Goal: Information Seeking & Learning: Learn about a topic

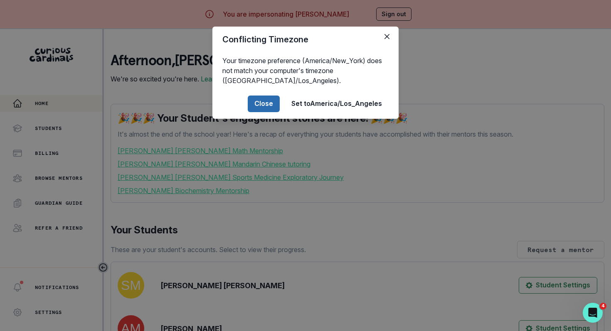
click at [269, 107] on button "Close" at bounding box center [264, 104] width 32 height 17
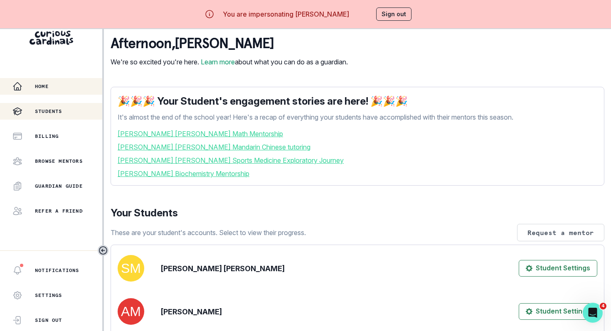
click at [55, 106] on button "Students" at bounding box center [51, 111] width 102 height 17
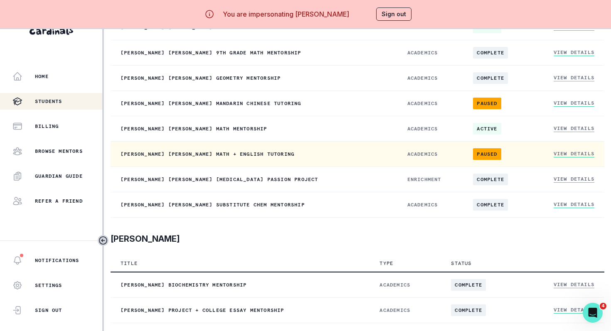
scroll to position [29, 0]
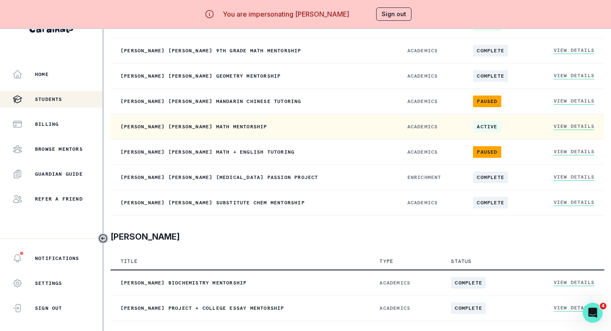
click at [568, 128] on link "View Details" at bounding box center [574, 126] width 41 height 7
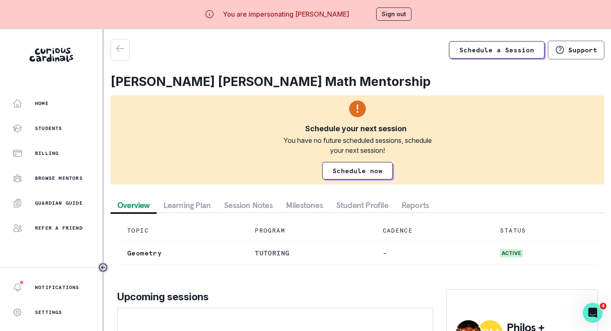
click at [254, 197] on div "Schedule a Session Support [PERSON_NAME] [PERSON_NAME] Math Mentorship Schedule…" at bounding box center [358, 228] width 494 height 378
click at [254, 209] on button "Session Notes" at bounding box center [248, 205] width 62 height 15
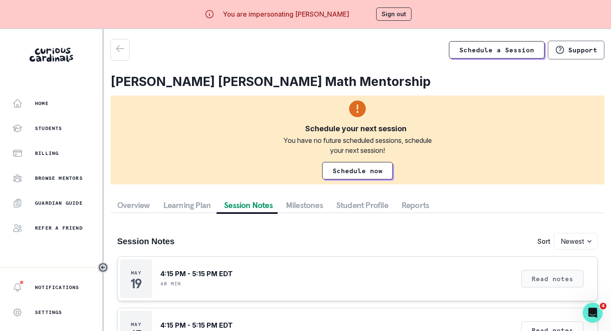
click at [559, 281] on button "Read notes" at bounding box center [552, 278] width 62 height 17
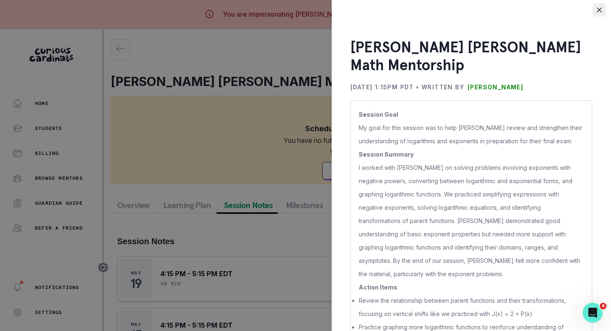
click at [600, 15] on button "Close" at bounding box center [599, 9] width 13 height 13
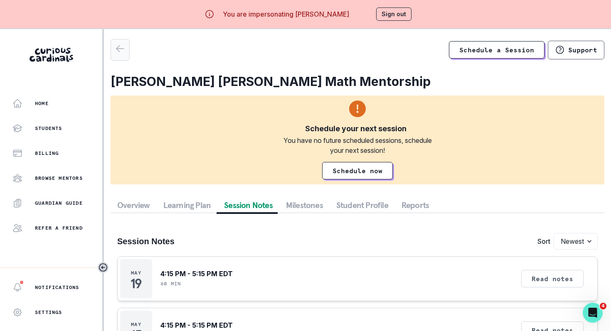
click at [118, 50] on icon "button" at bounding box center [119, 49] width 7 height 6
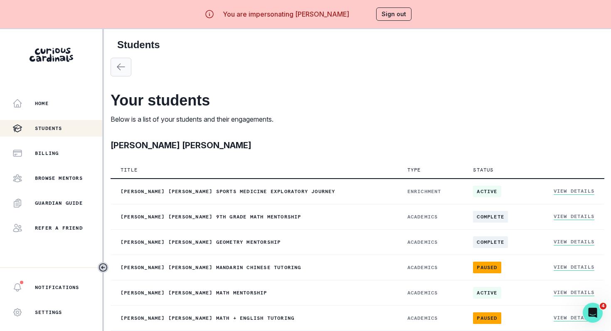
click at [123, 67] on icon "button" at bounding box center [121, 67] width 10 height 10
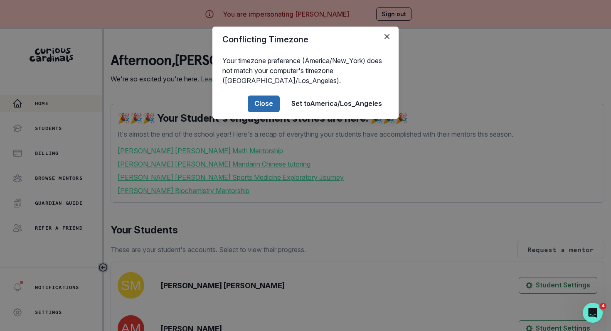
click at [266, 106] on button "Close" at bounding box center [264, 104] width 32 height 17
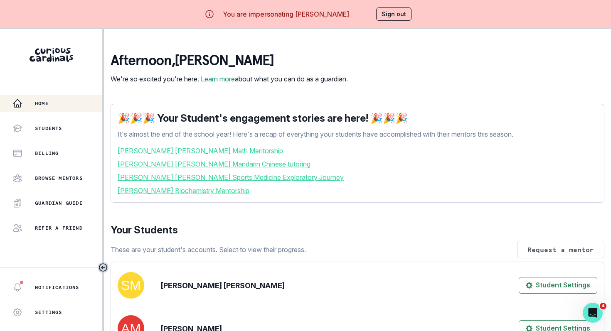
click at [194, 156] on link "[PERSON_NAME] [PERSON_NAME] Math Mentorship" at bounding box center [358, 151] width 480 height 10
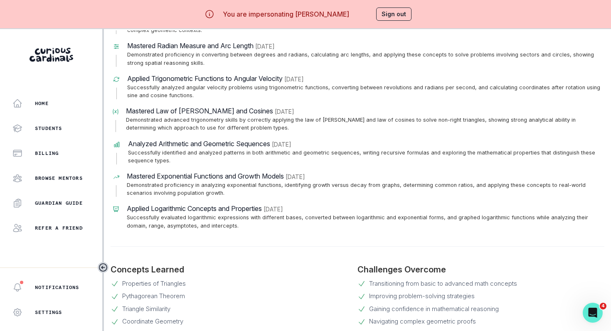
scroll to position [436, 0]
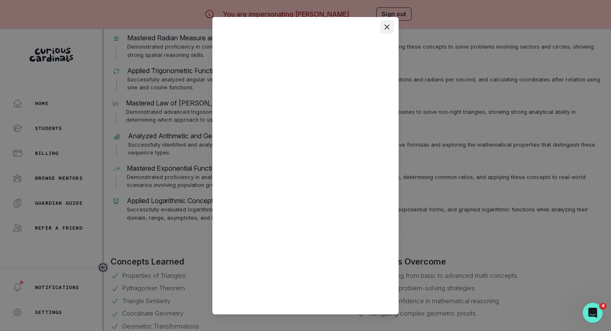
click at [389, 26] on icon "Close" at bounding box center [387, 27] width 5 height 5
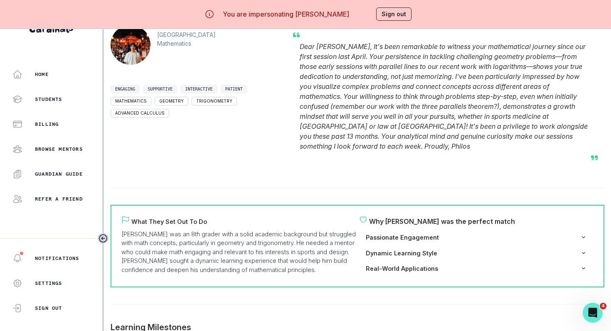
scroll to position [0, 0]
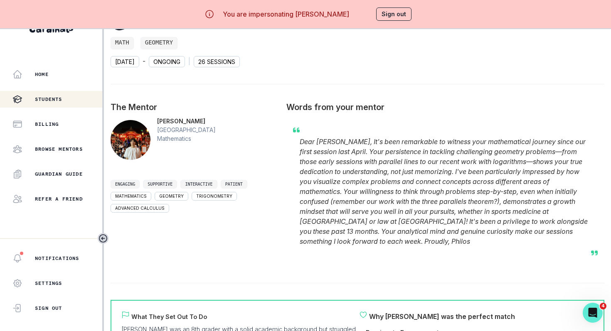
click at [64, 99] on div "Students" at bounding box center [57, 99] width 90 height 10
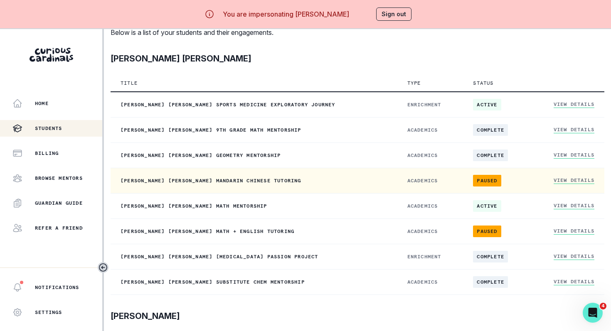
scroll to position [97, 0]
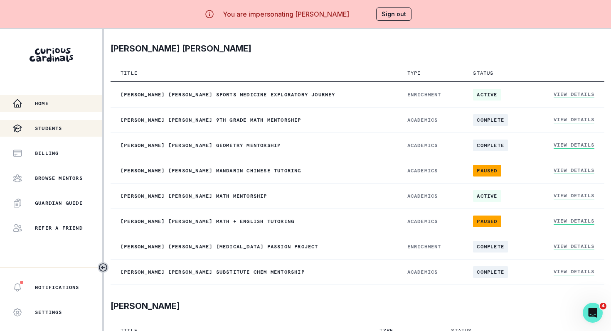
click at [49, 104] on p "Home" at bounding box center [42, 103] width 14 height 7
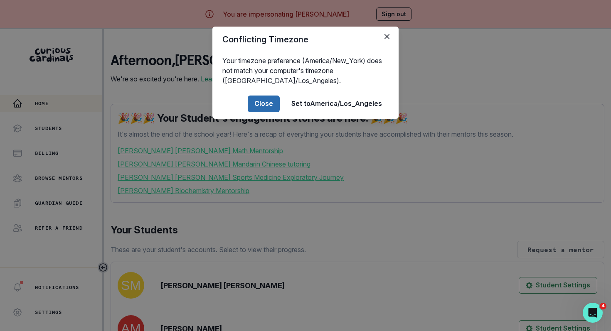
click at [271, 102] on button "Close" at bounding box center [264, 104] width 32 height 17
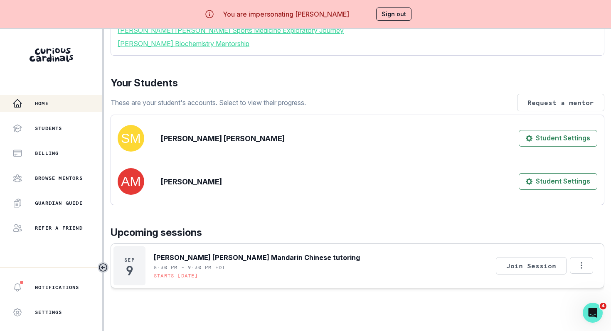
scroll to position [143, 0]
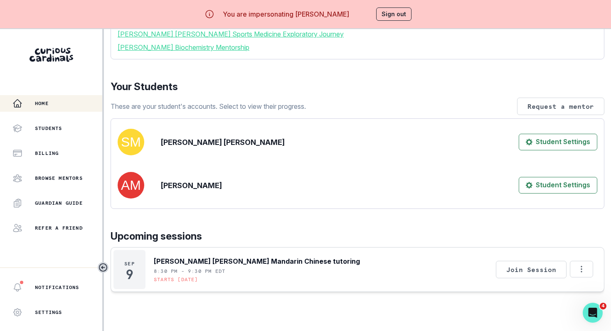
click at [72, 107] on div "Home" at bounding box center [57, 104] width 90 height 10
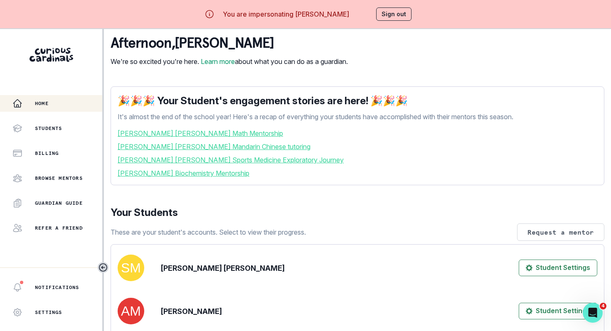
scroll to position [17, 0]
